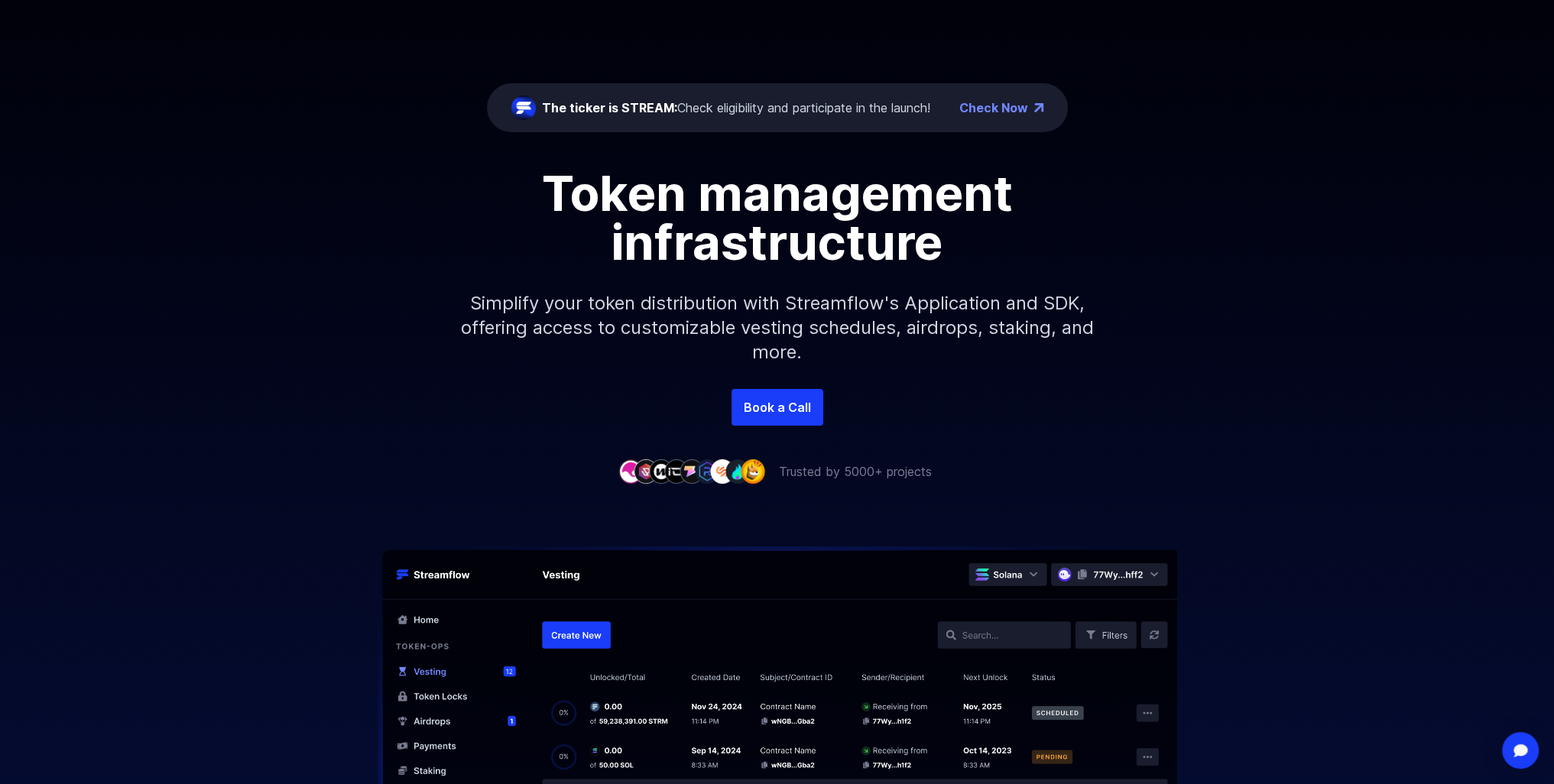
scroll to position [153, 0]
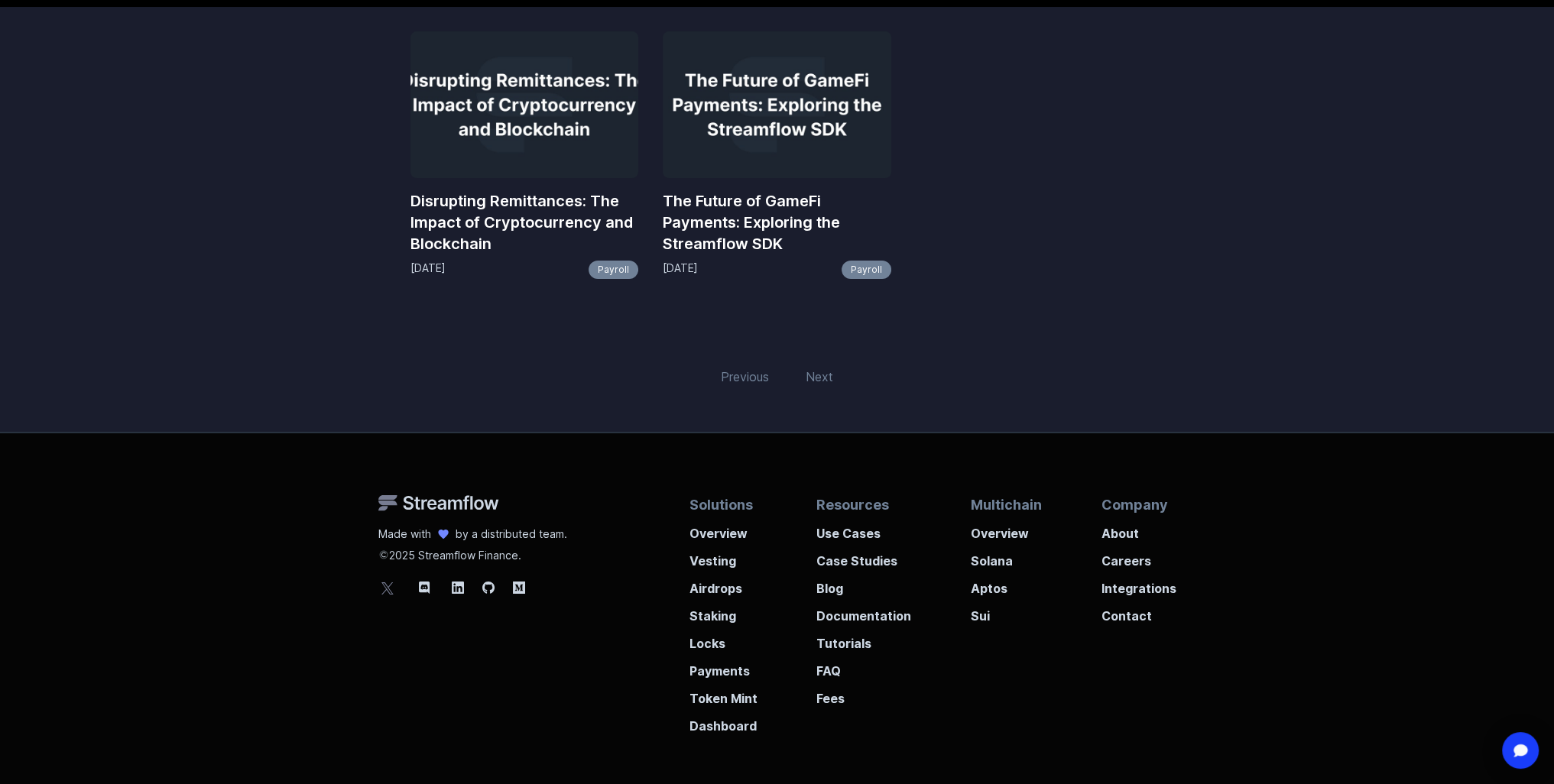
scroll to position [305, 0]
